Goal: Task Accomplishment & Management: Manage account settings

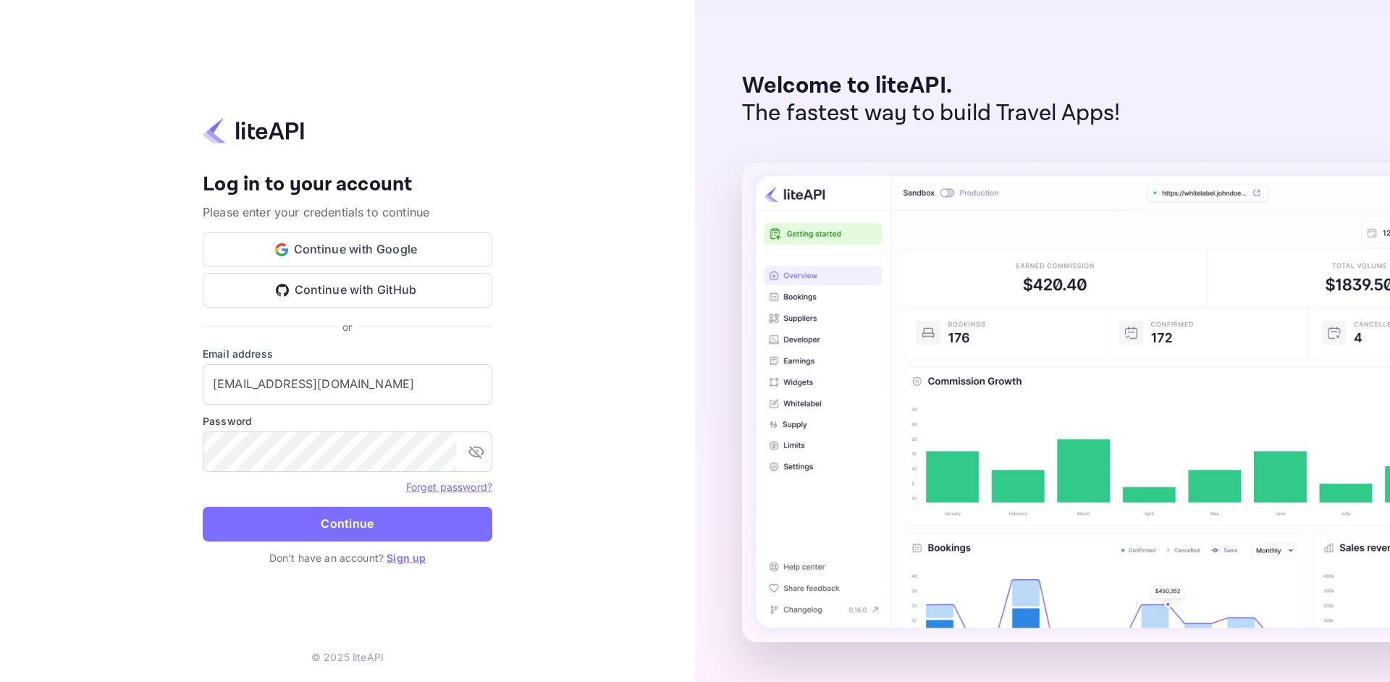
click at [299, 522] on button "Continue" at bounding box center [348, 524] width 290 height 35
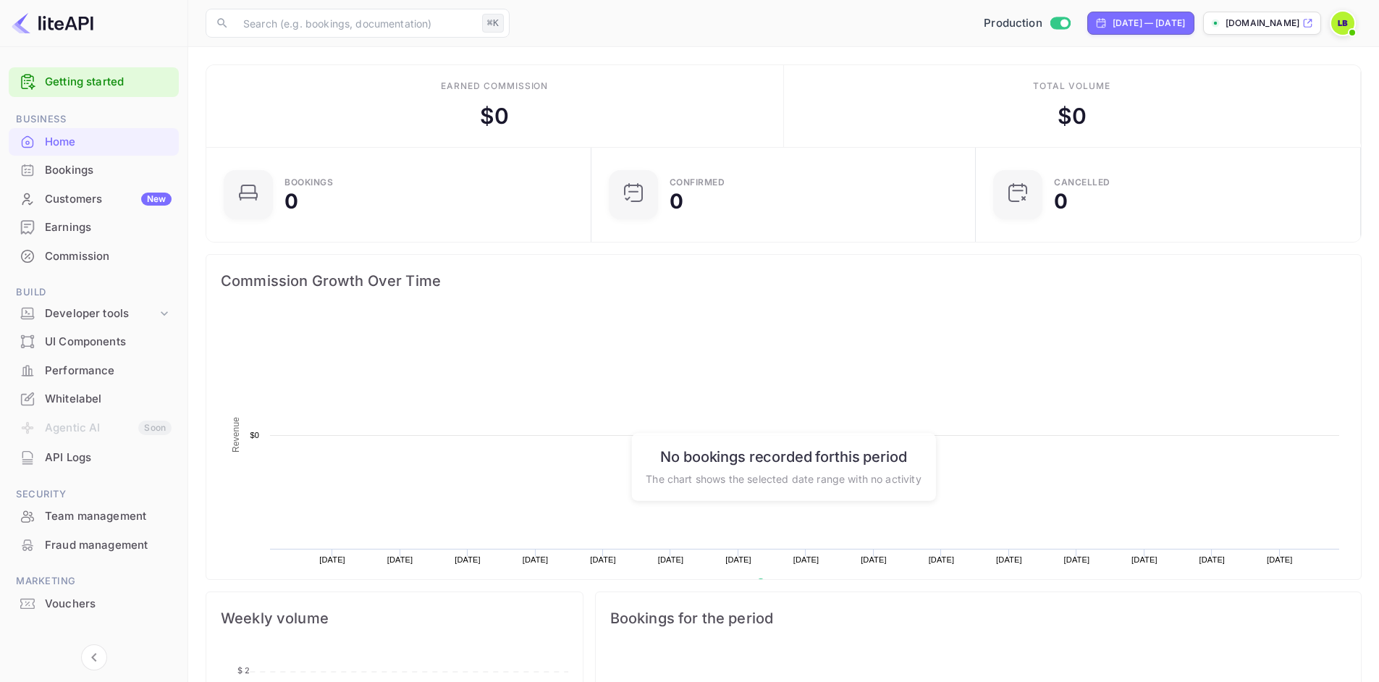
scroll to position [224, 365]
click at [98, 400] on div "Whitelabel" at bounding box center [108, 399] width 127 height 17
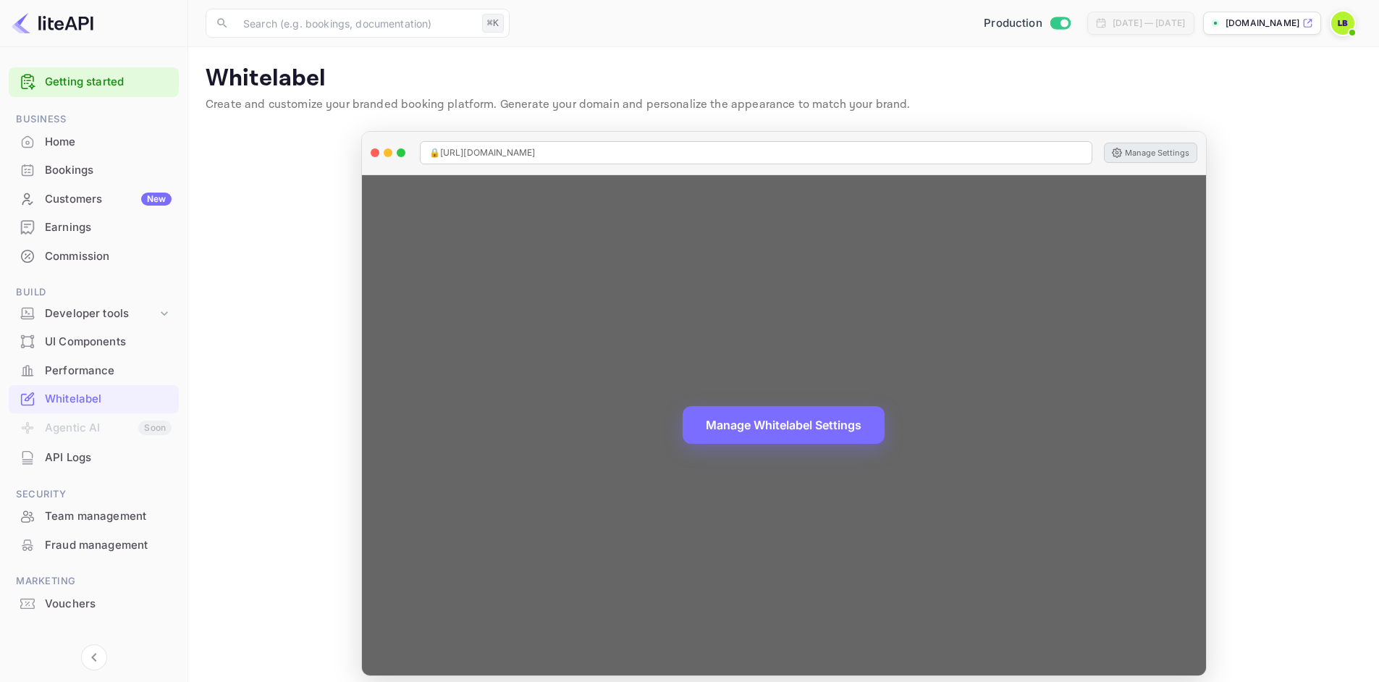
click at [1129, 152] on button "Manage Settings" at bounding box center [1150, 153] width 93 height 20
